Goal: Task Accomplishment & Management: Use online tool/utility

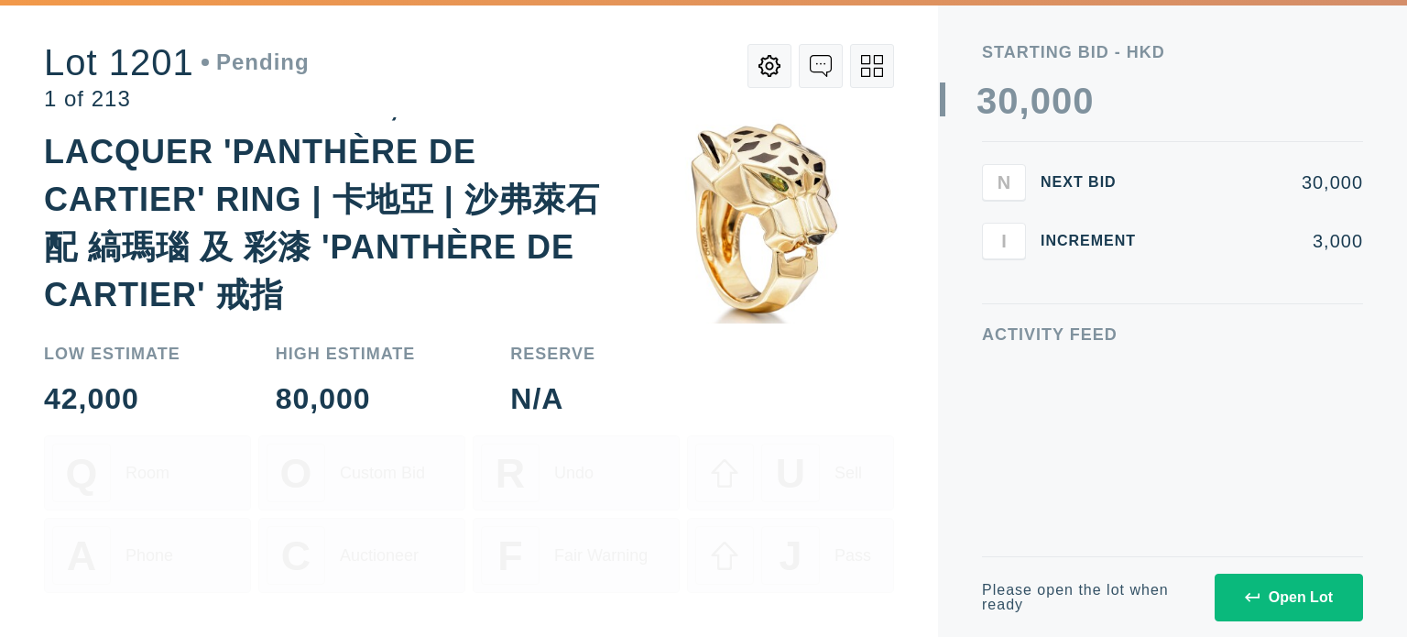
scroll to position [56, 0]
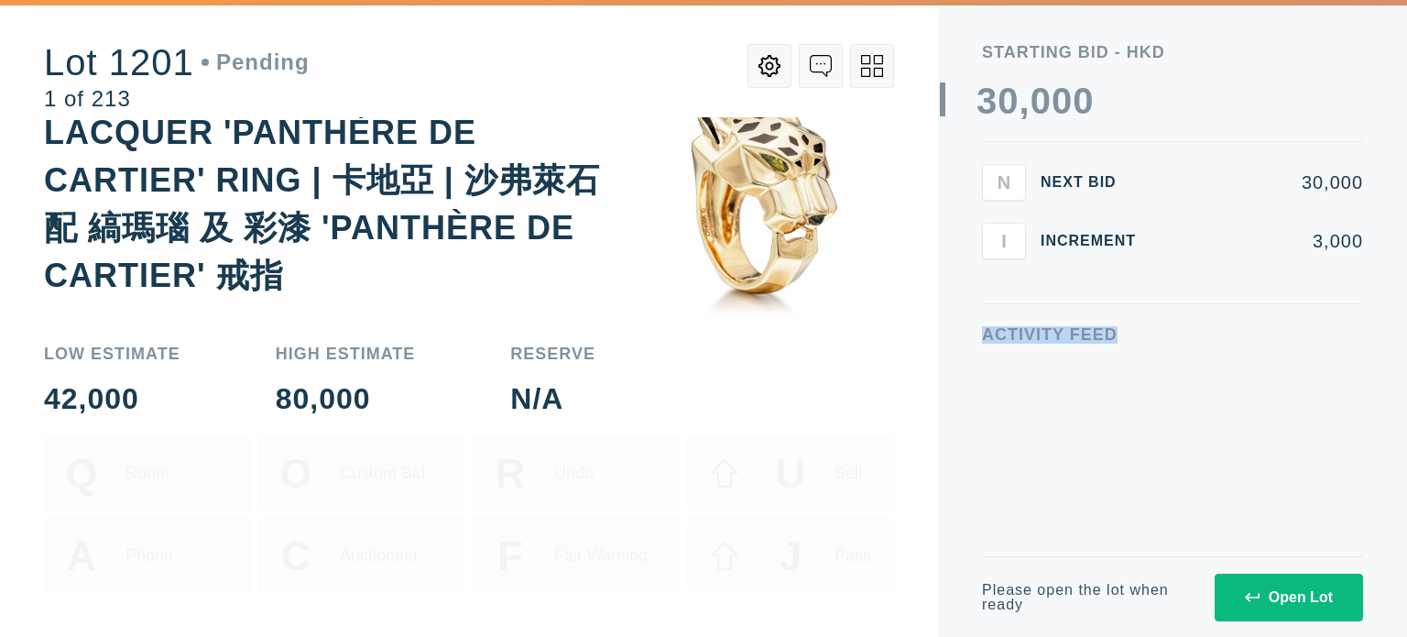
drag, startPoint x: 984, startPoint y: 327, endPoint x: 1154, endPoint y: 327, distance: 170.4
click at [1154, 327] on div "Activity Feed" at bounding box center [1172, 334] width 381 height 16
click at [1268, 593] on div "Open Lot" at bounding box center [1289, 597] width 88 height 16
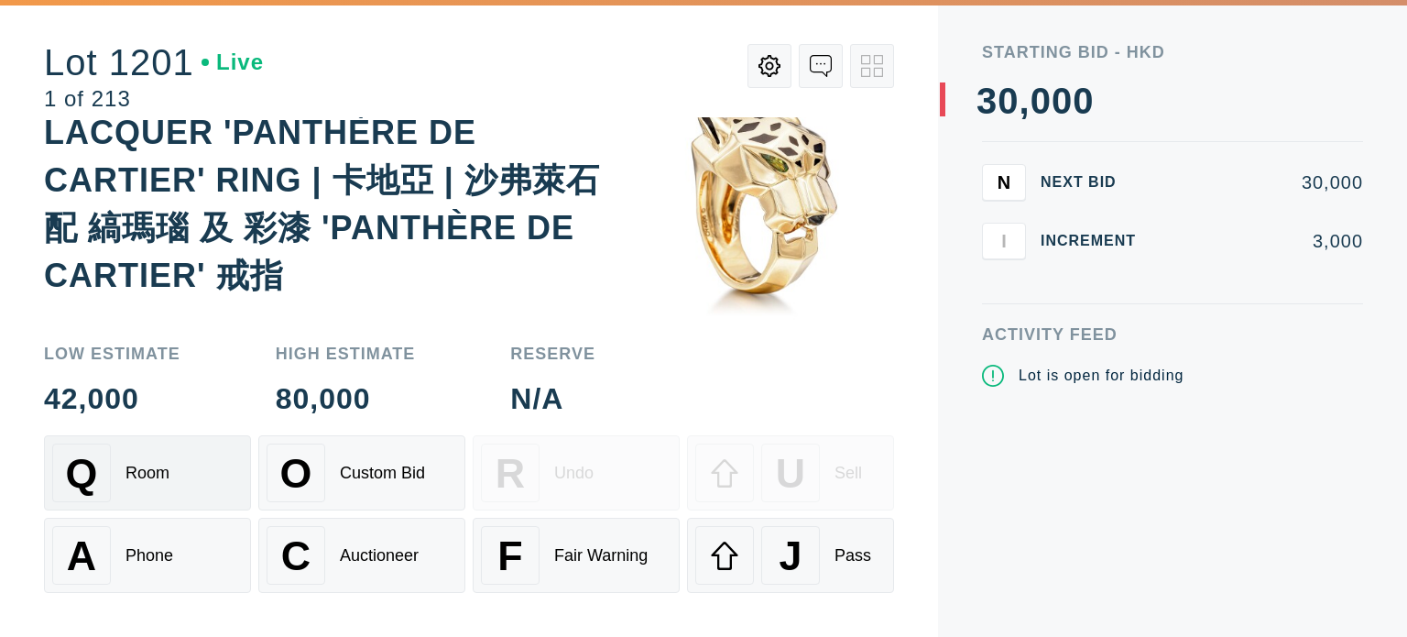
click at [158, 486] on div "Q Room" at bounding box center [147, 472] width 191 height 59
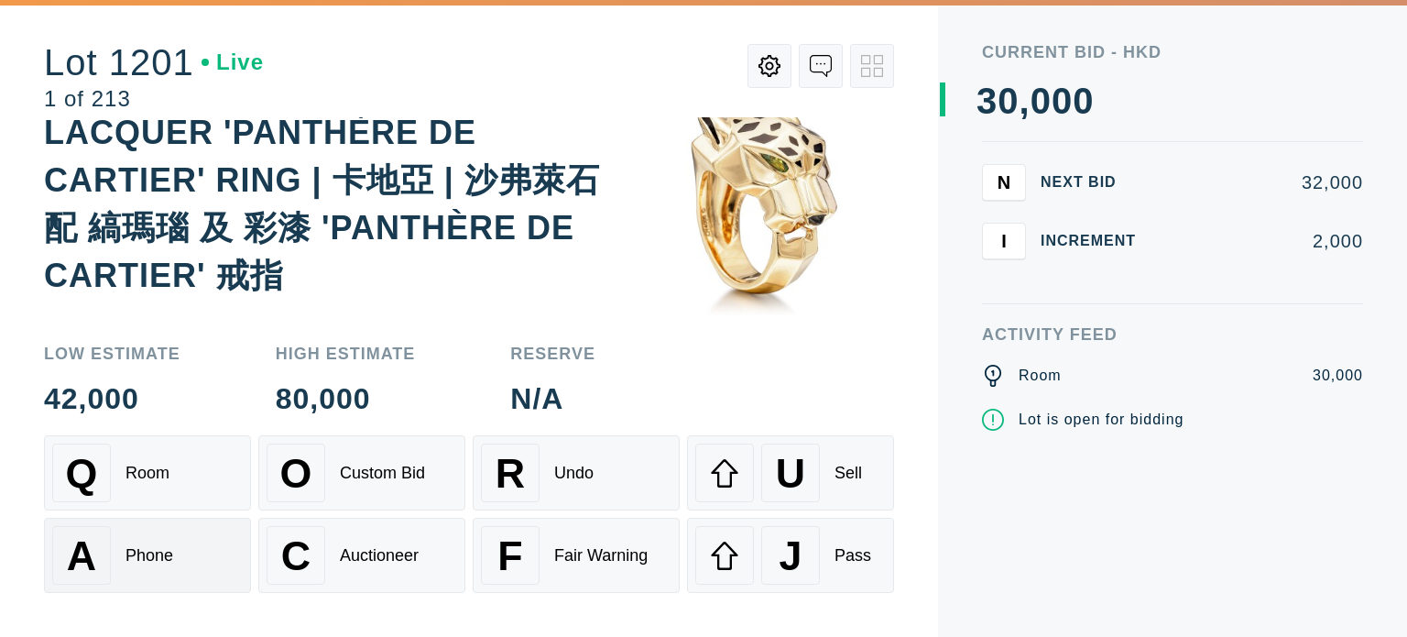
click at [144, 554] on div "Phone" at bounding box center [150, 555] width 48 height 19
click at [154, 496] on div "Q Room" at bounding box center [147, 472] width 191 height 59
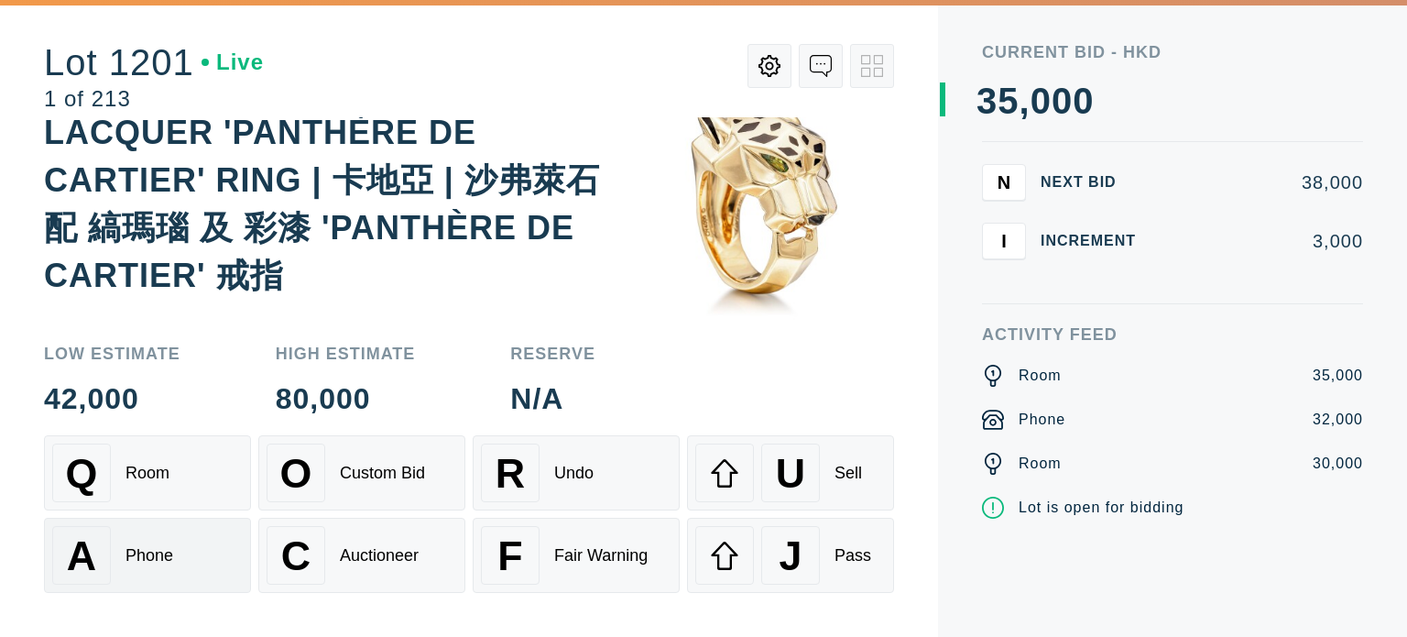
click at [139, 538] on div "A Phone" at bounding box center [147, 555] width 191 height 59
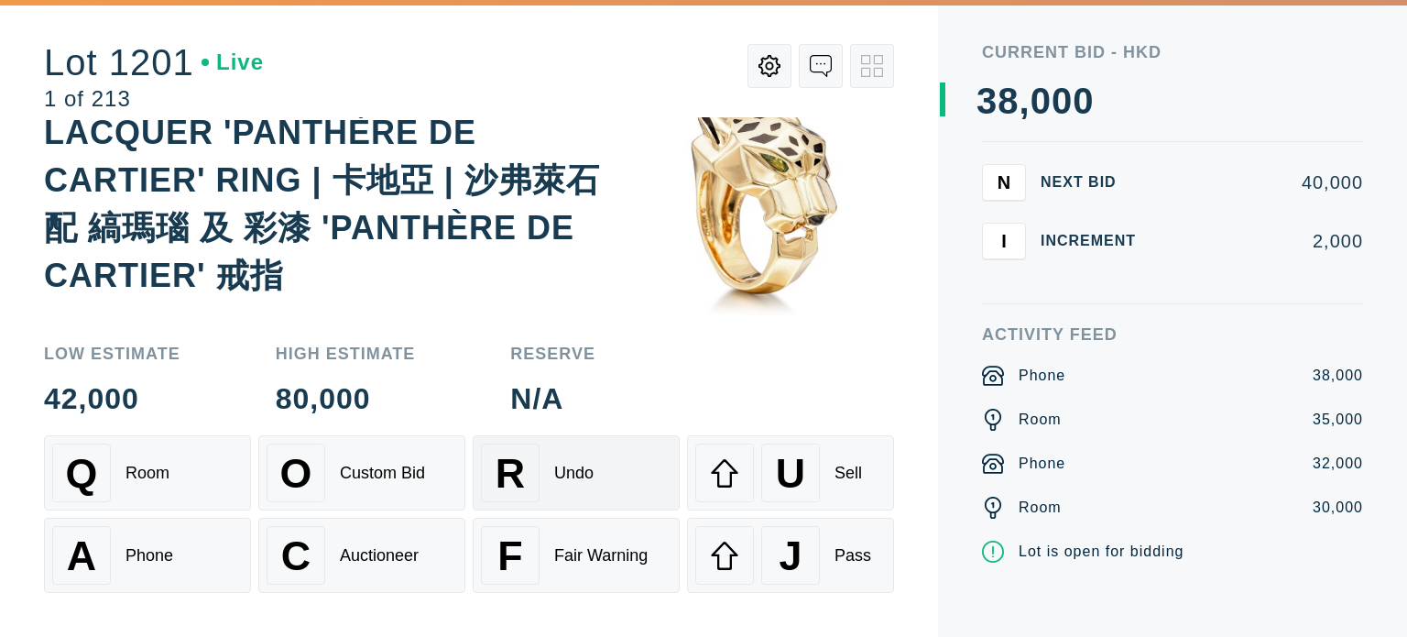
click at [542, 487] on div "R Undo" at bounding box center [576, 472] width 191 height 59
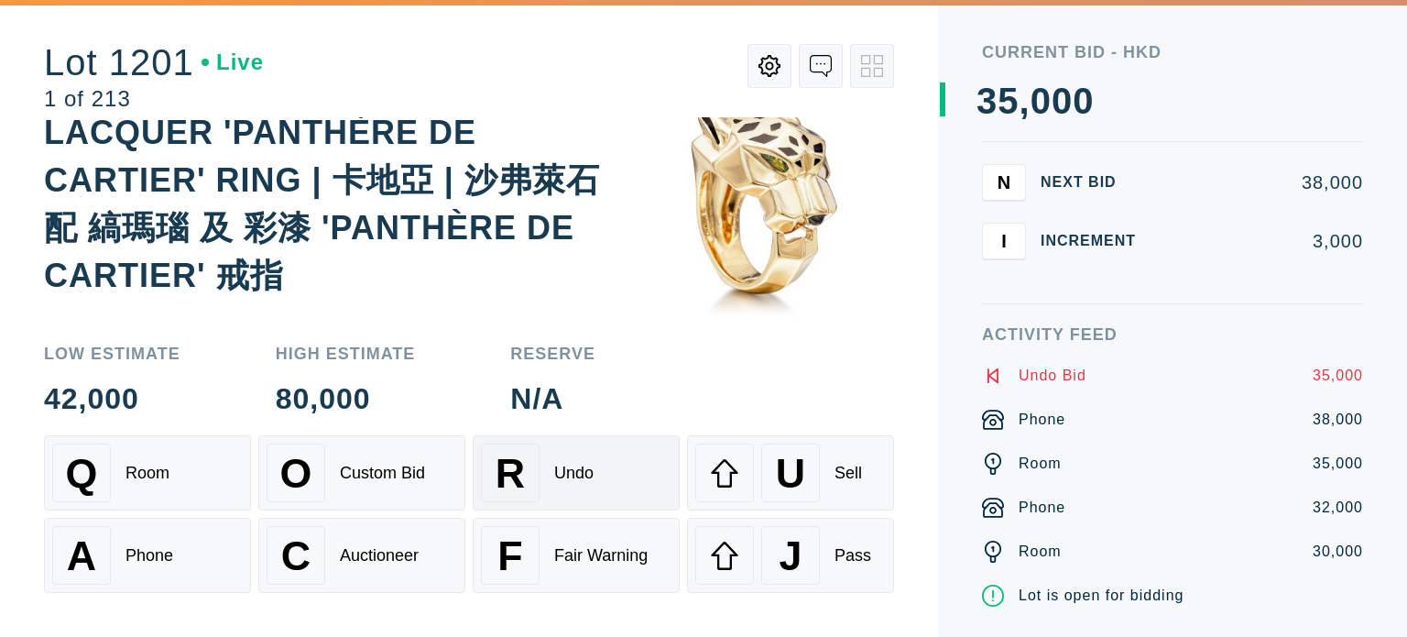
click at [542, 487] on div "R Undo" at bounding box center [576, 472] width 191 height 59
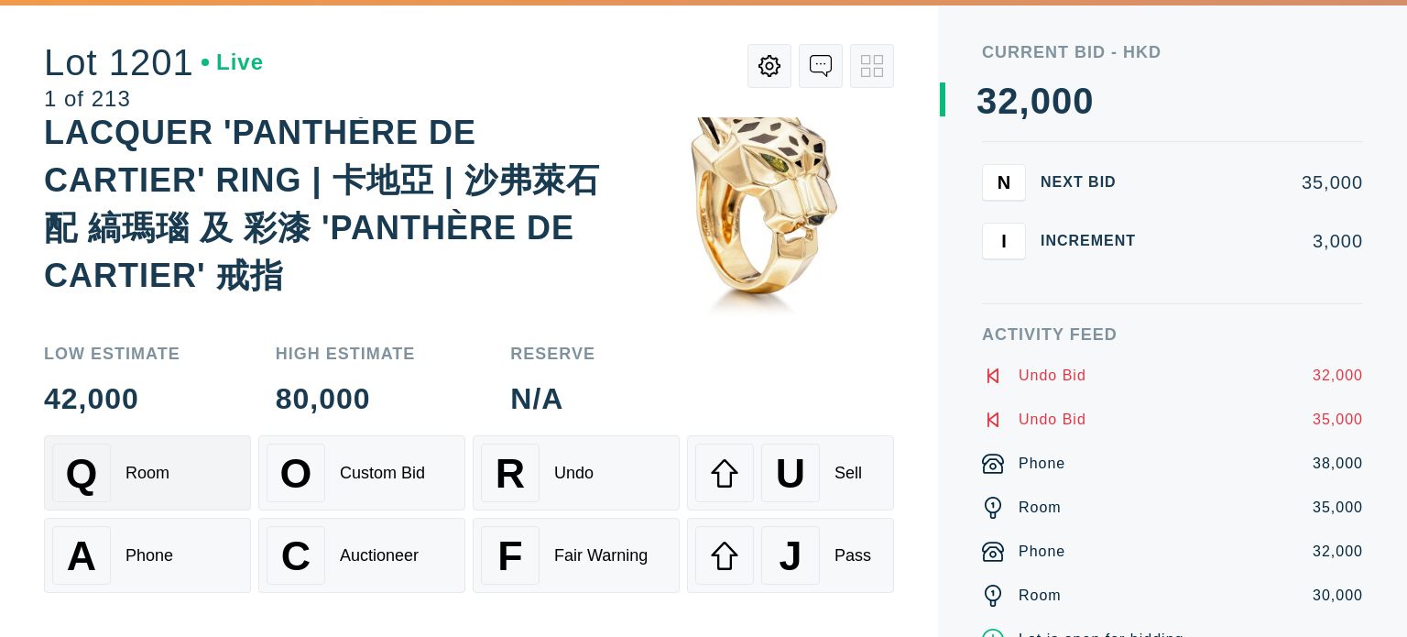
click at [140, 468] on div "Room" at bounding box center [148, 473] width 44 height 19
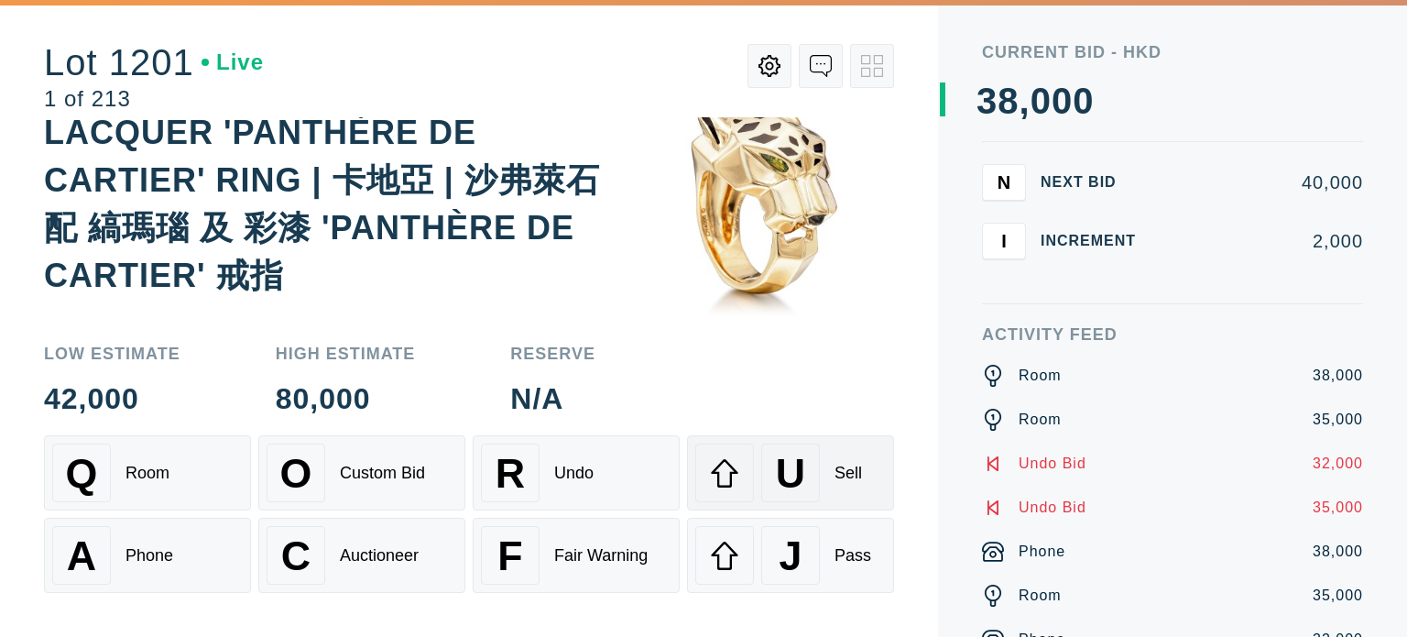
click at [835, 466] on div "Sell" at bounding box center [848, 473] width 27 height 19
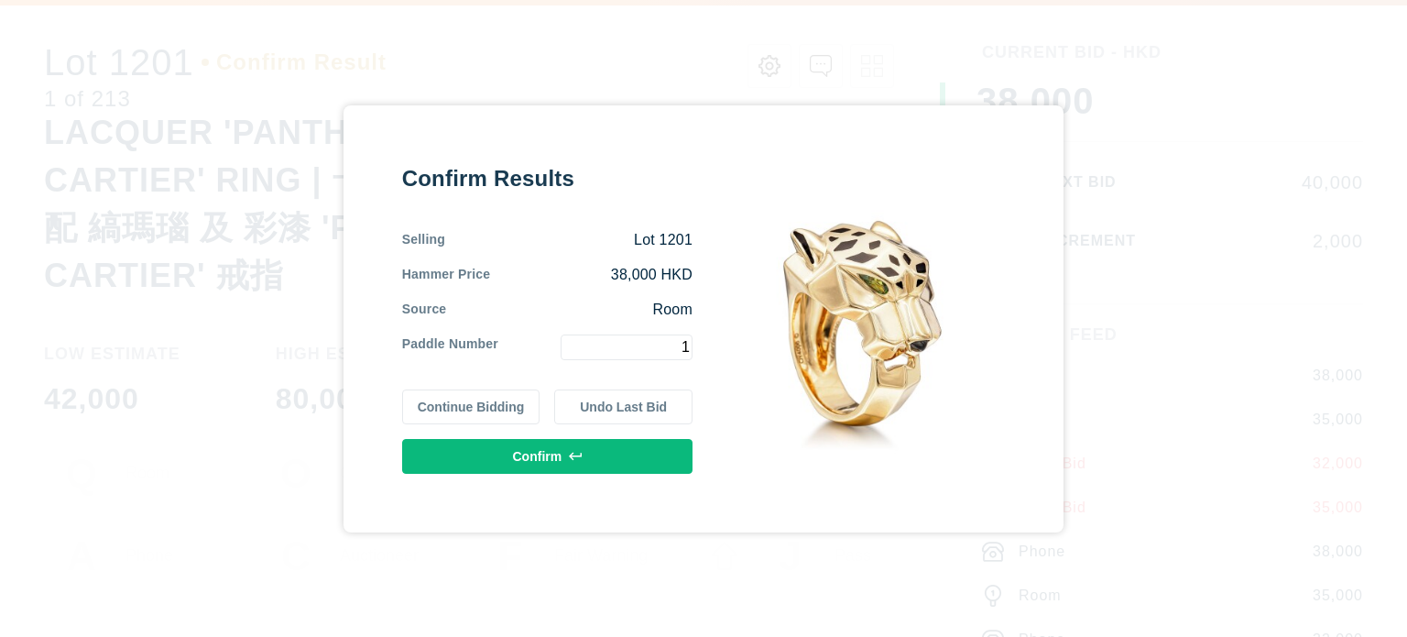
type input "1"
click at [669, 447] on button "Confirm" at bounding box center [547, 456] width 290 height 35
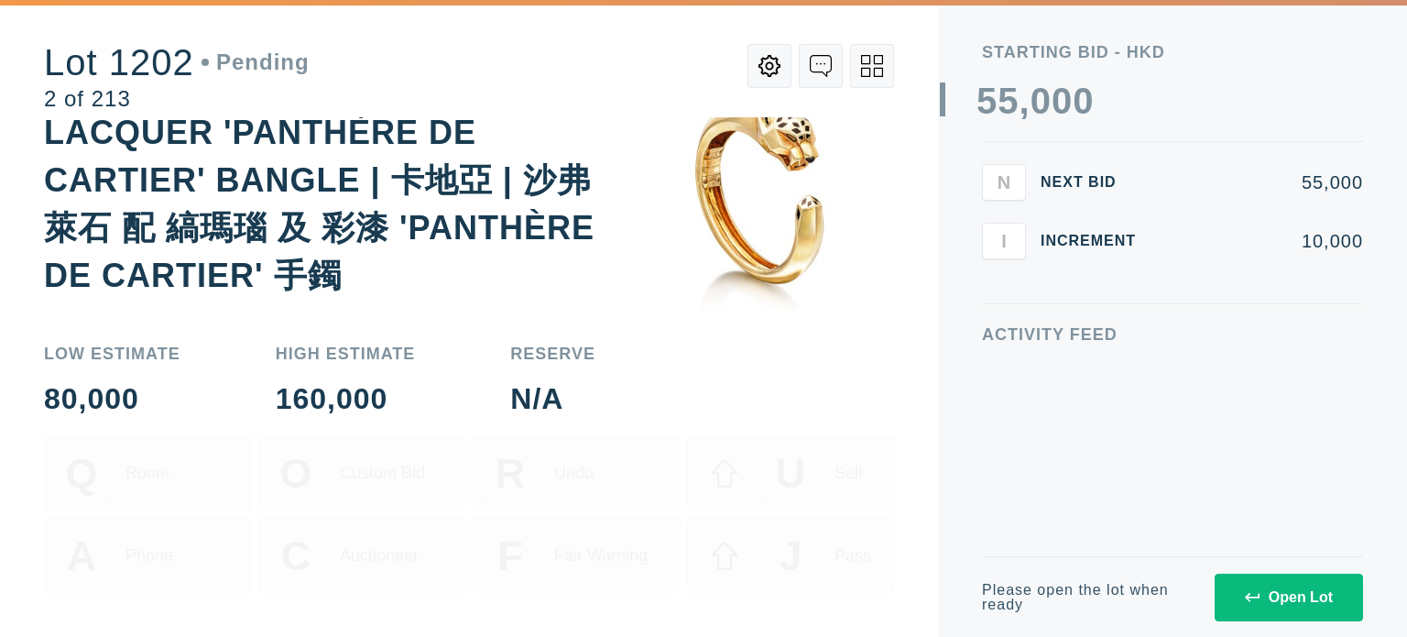
click at [1291, 602] on div "Open Lot" at bounding box center [1289, 597] width 88 height 16
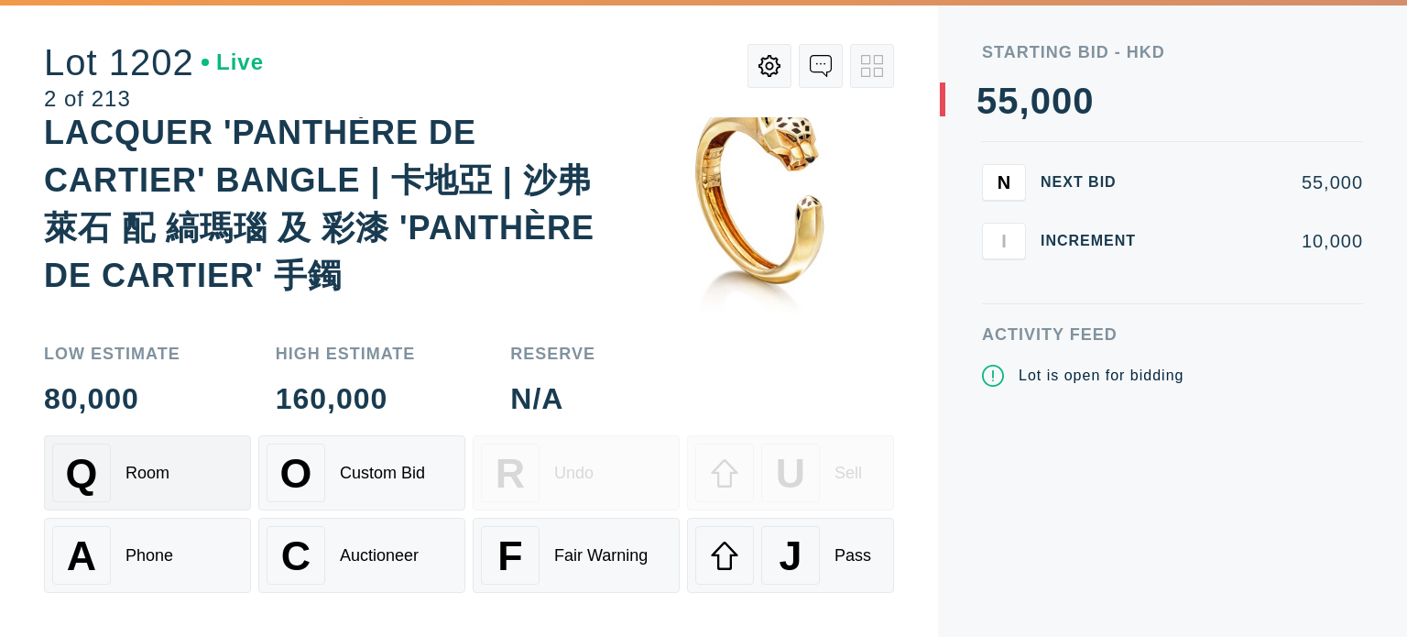
click at [149, 483] on div "Q Room" at bounding box center [147, 472] width 191 height 59
click at [143, 552] on div "Phone" at bounding box center [150, 555] width 48 height 19
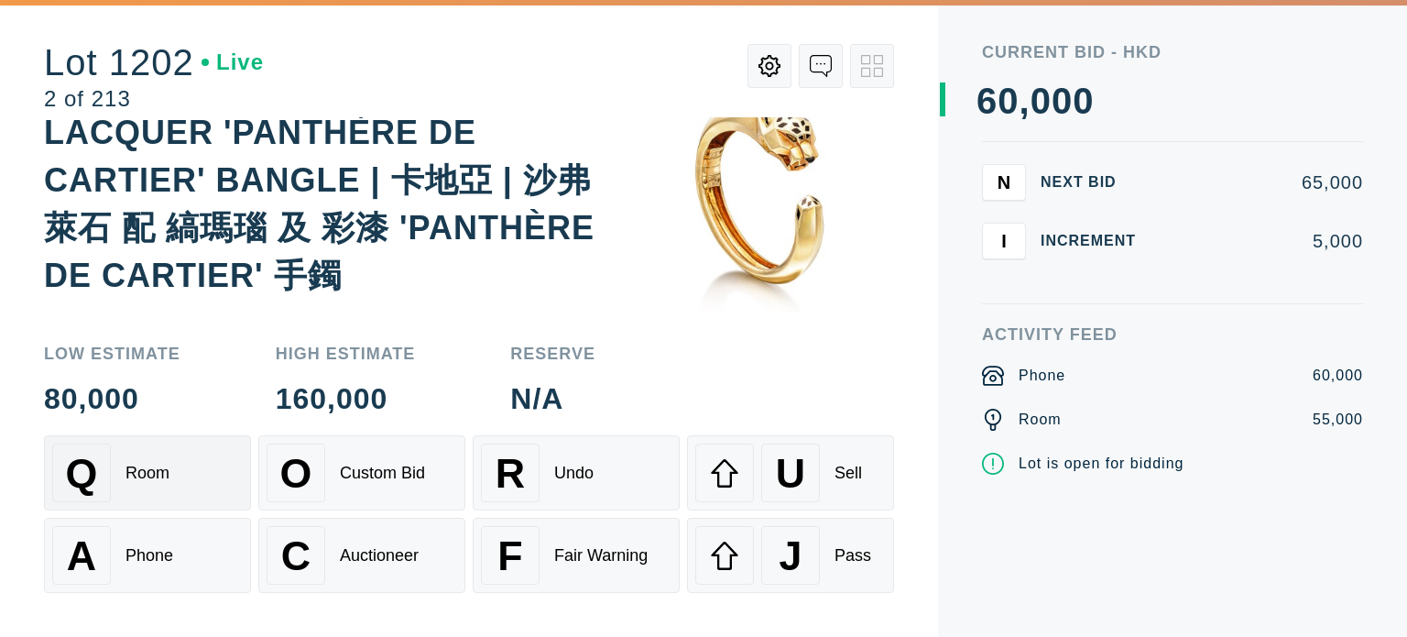
click at [184, 486] on div "Q Room" at bounding box center [147, 472] width 191 height 59
click at [154, 544] on div "A Phone" at bounding box center [147, 555] width 191 height 59
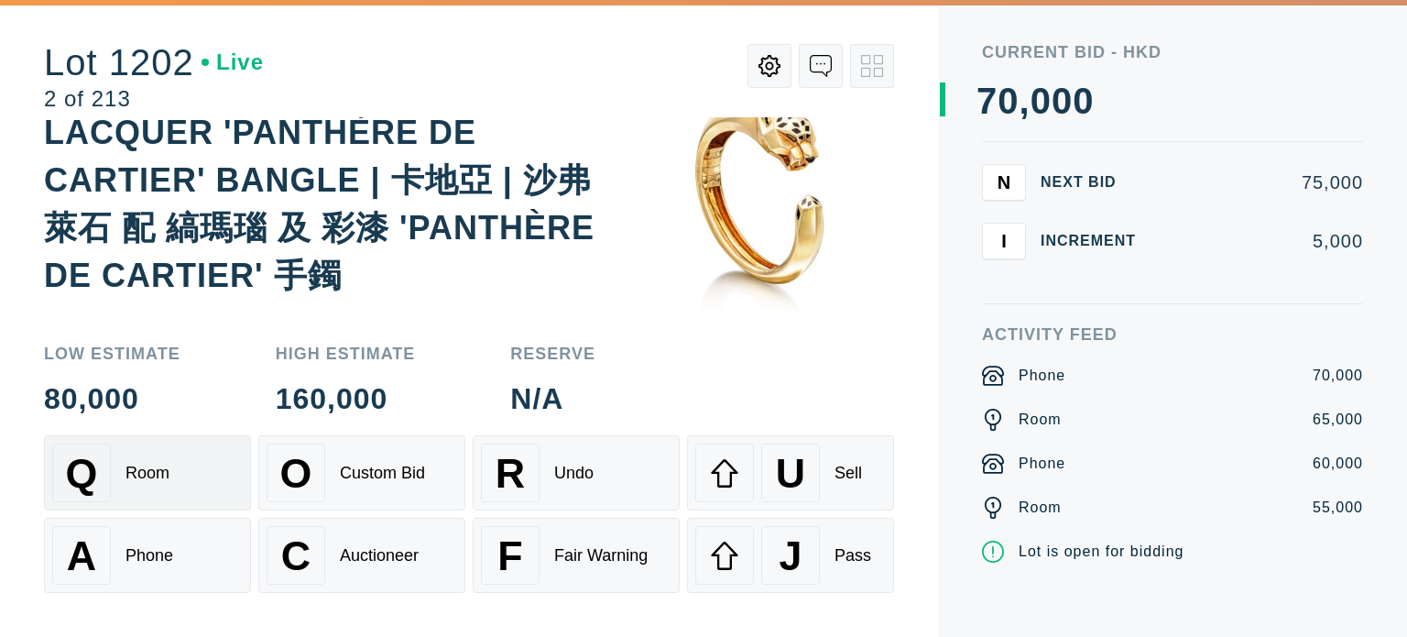
click at [169, 494] on div "Q Room" at bounding box center [147, 472] width 191 height 59
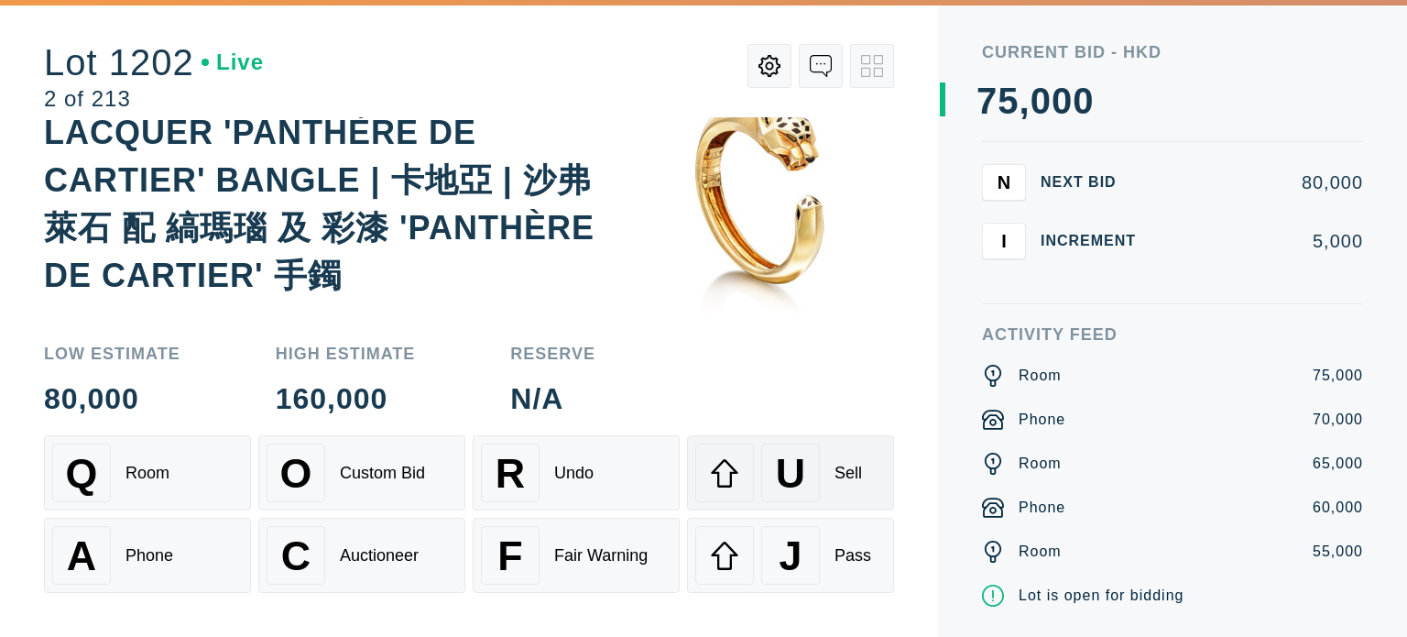
click at [806, 472] on div "U" at bounding box center [790, 472] width 59 height 59
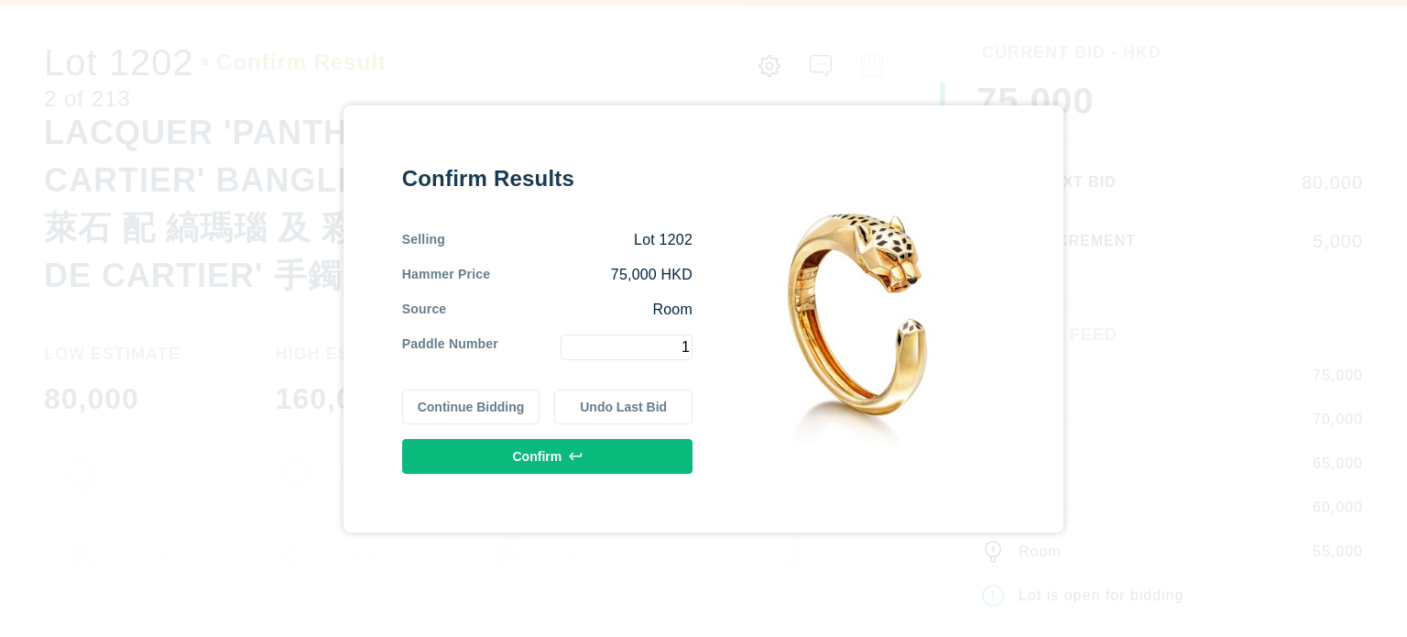
type input "1"
click at [645, 450] on button "Confirm" at bounding box center [547, 456] width 290 height 35
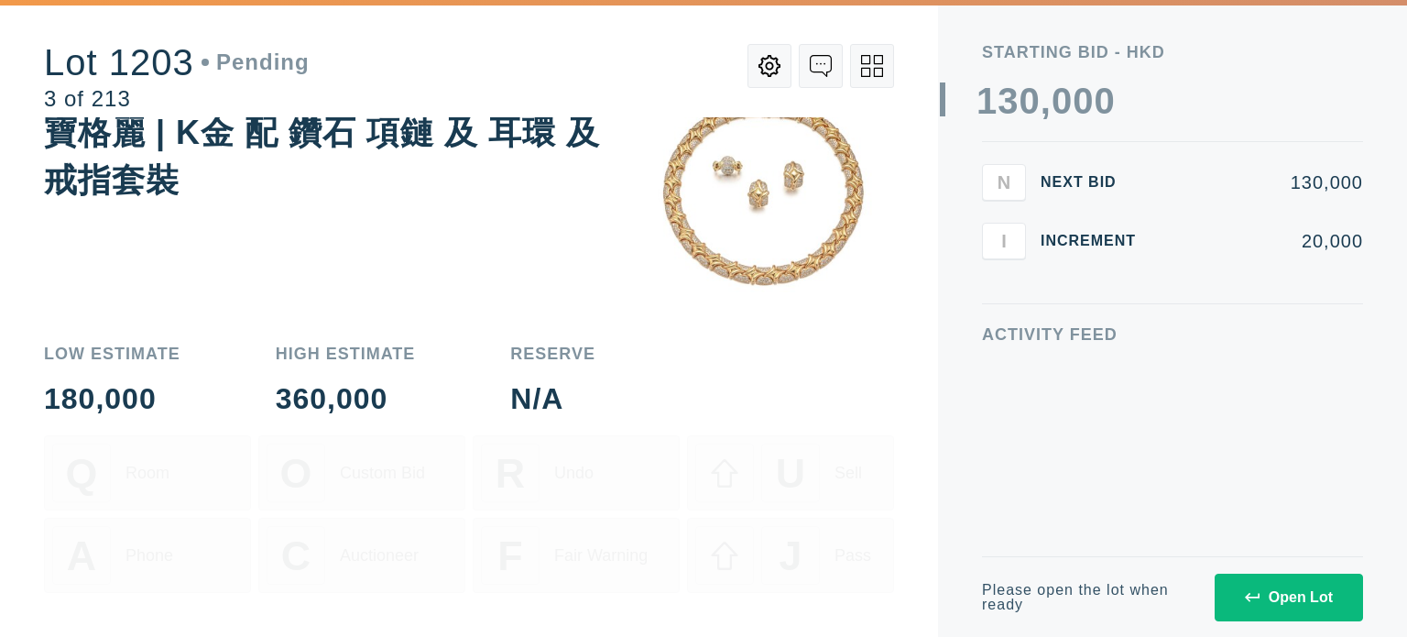
click at [1279, 600] on div "Open Lot" at bounding box center [1289, 597] width 88 height 16
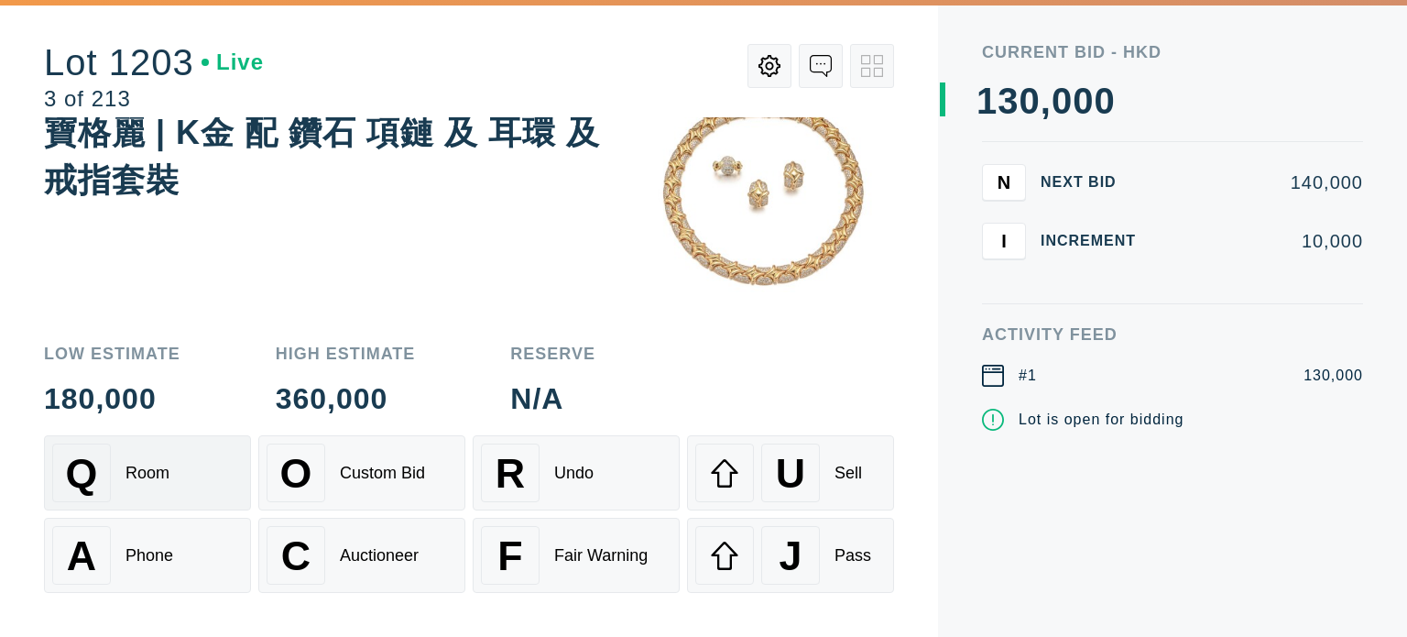
click at [193, 475] on div "Q Room" at bounding box center [147, 472] width 191 height 59
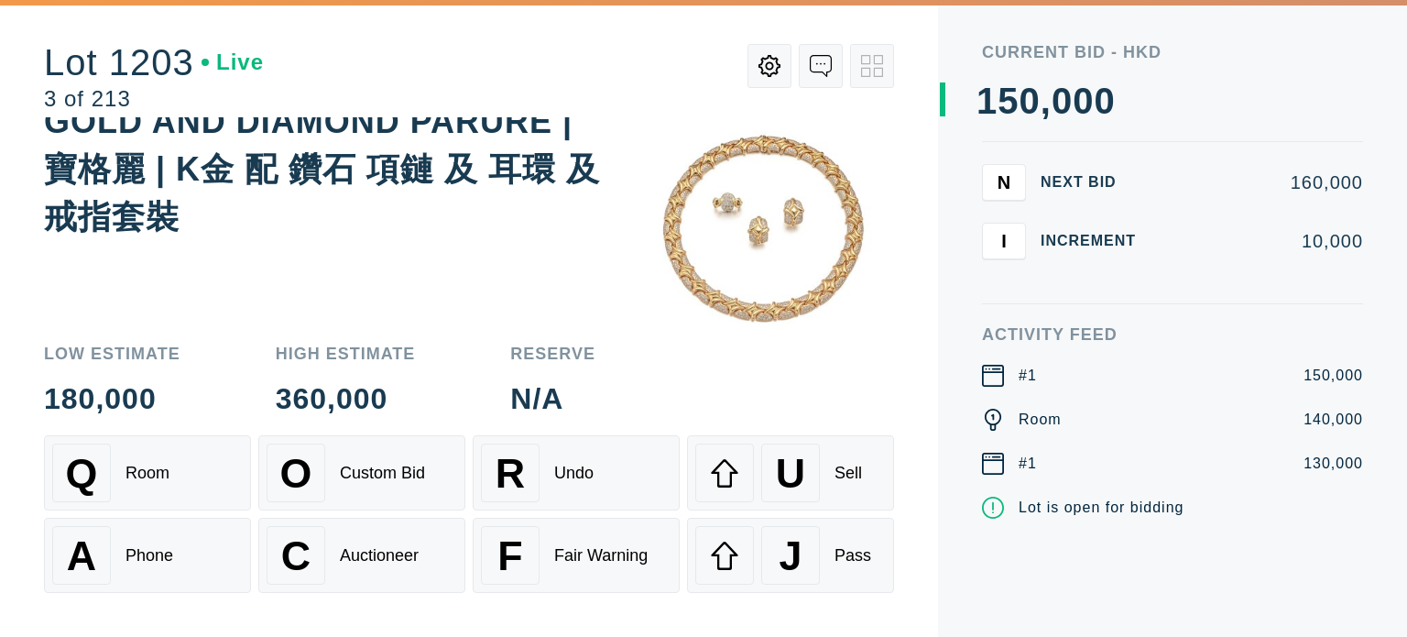
scroll to position [0, 0]
